Goal: Information Seeking & Learning: Learn about a topic

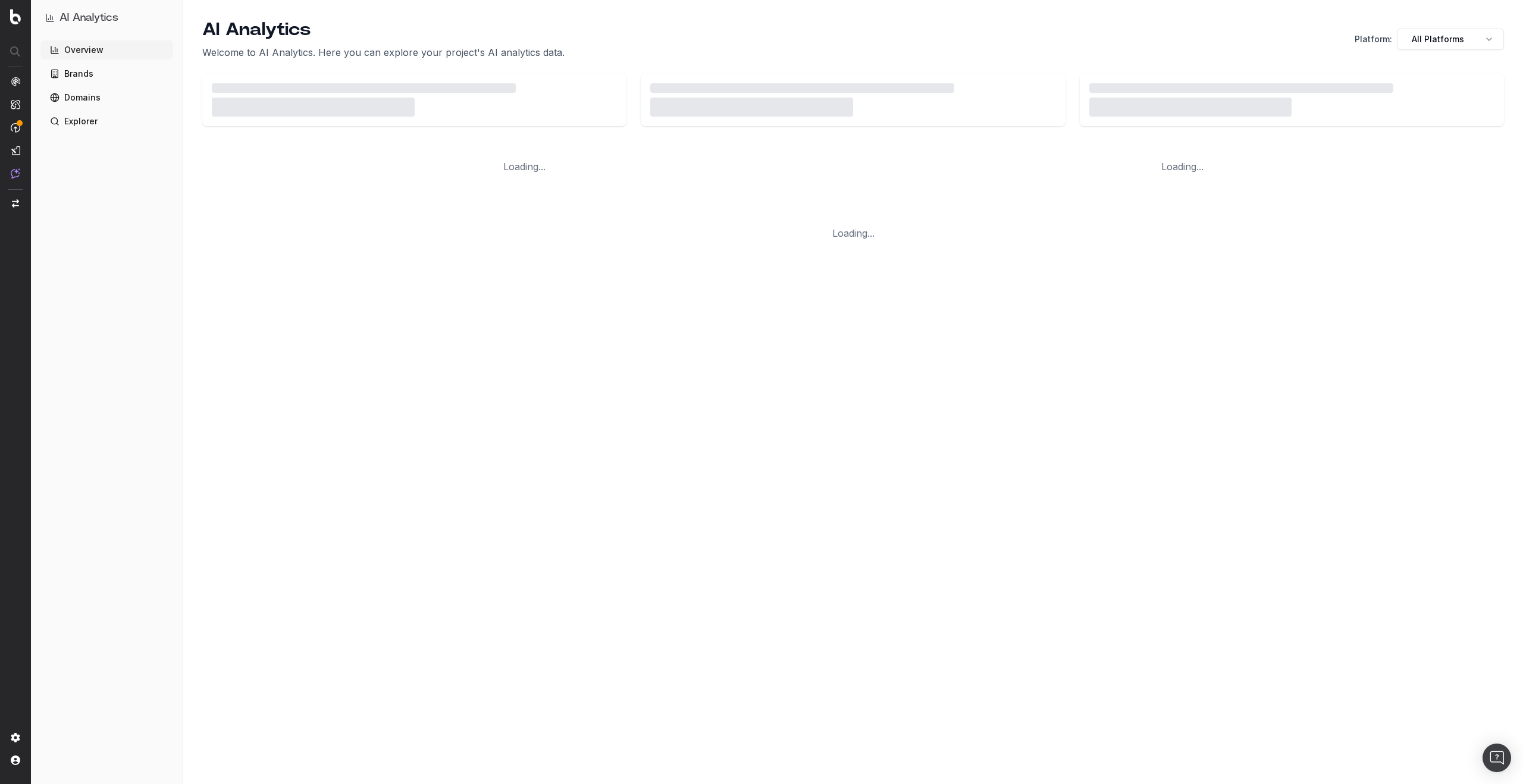
click at [75, 259] on div "Overview Brands Domains Explorer" at bounding box center [107, 410] width 133 height 738
